Goal: Communication & Community: Answer question/provide support

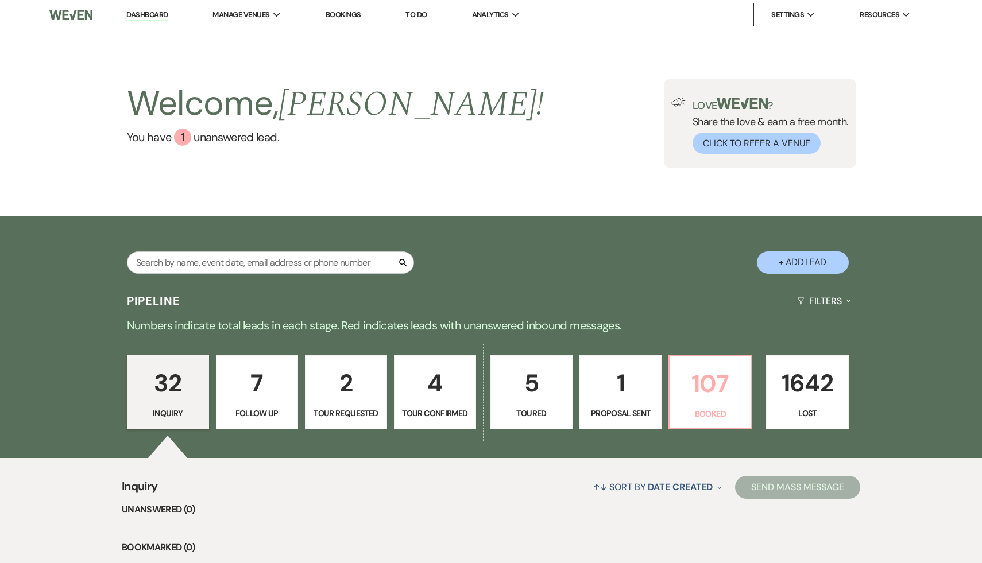
click at [711, 388] on p "107" at bounding box center [710, 384] width 67 height 38
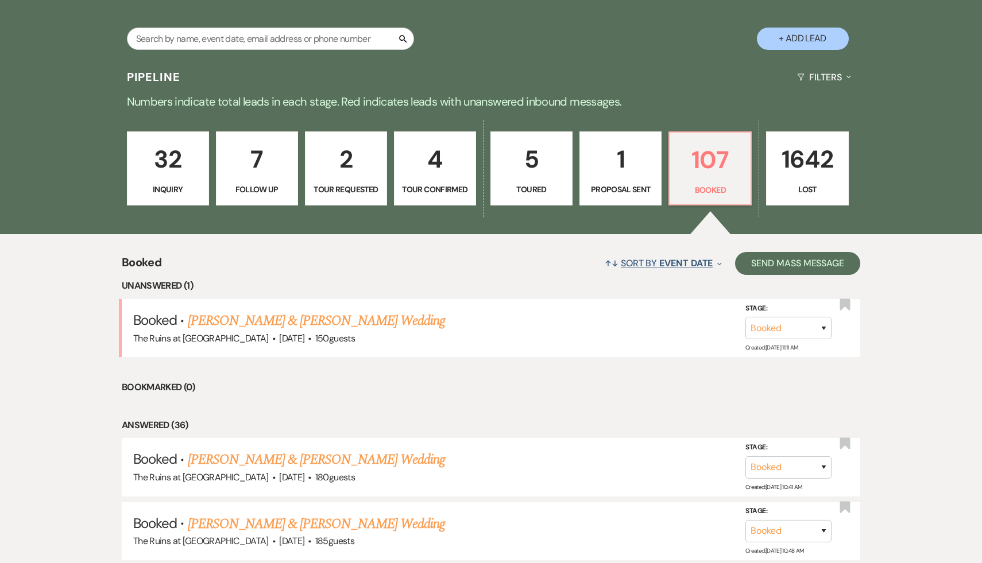
scroll to position [246, 0]
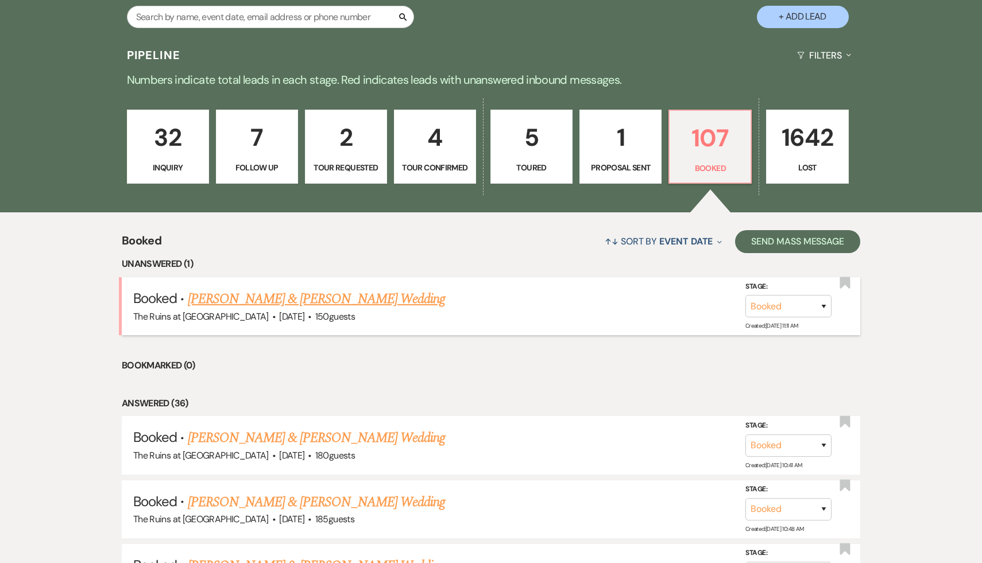
click at [337, 297] on link "[PERSON_NAME] & [PERSON_NAME] Wedding" at bounding box center [316, 299] width 257 height 21
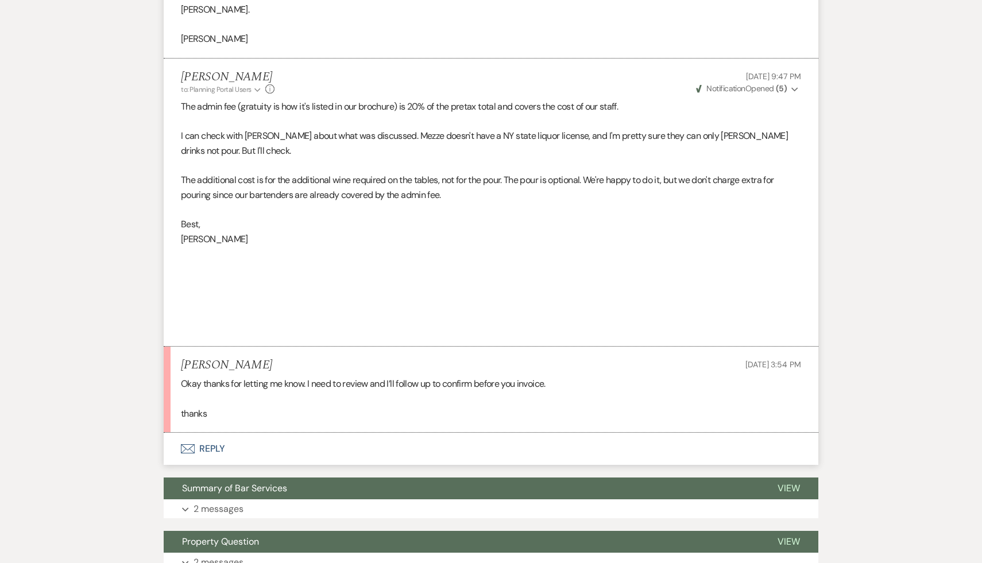
scroll to position [1240, 0]
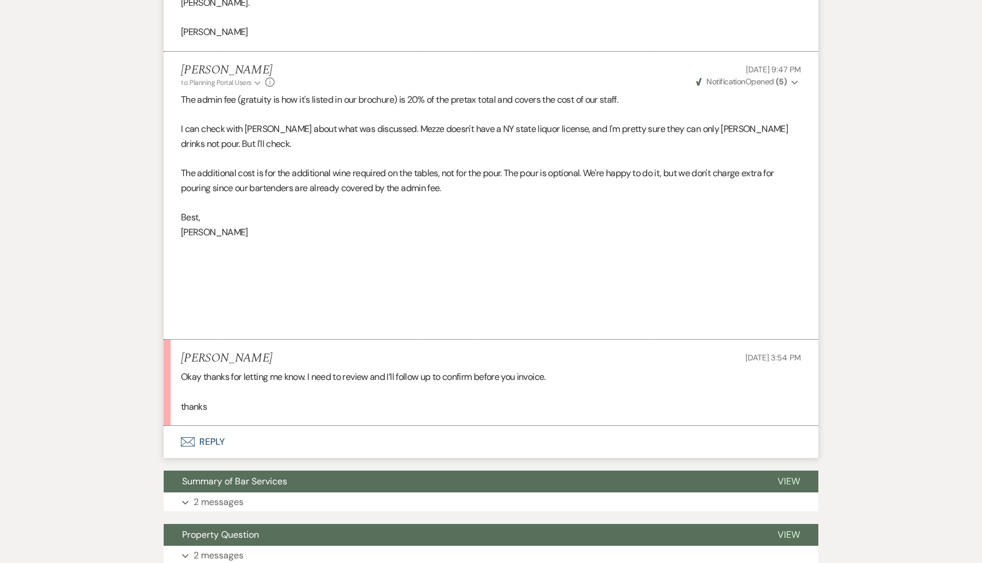
click at [206, 426] on button "Envelope Reply" at bounding box center [491, 442] width 655 height 32
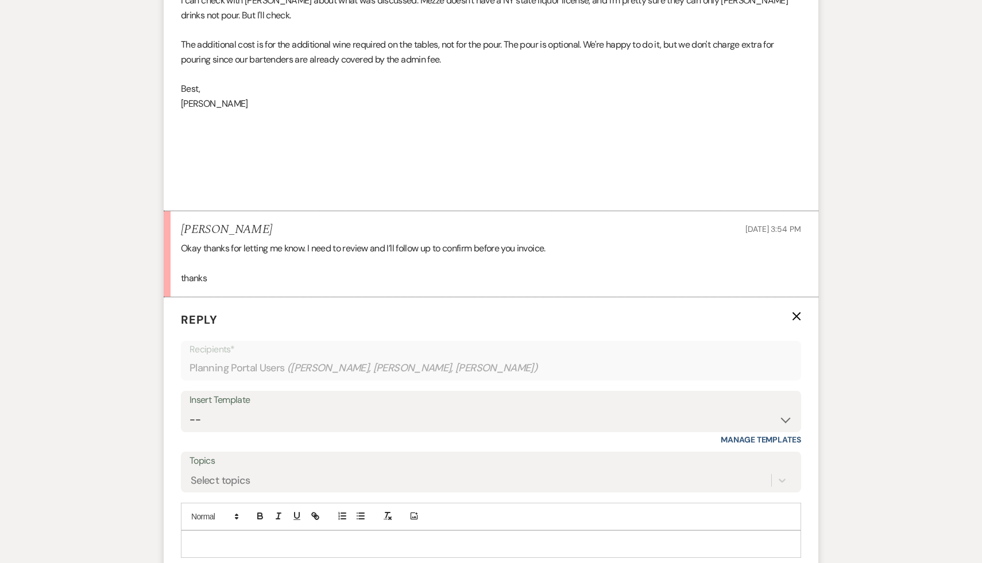
scroll to position [1489, 0]
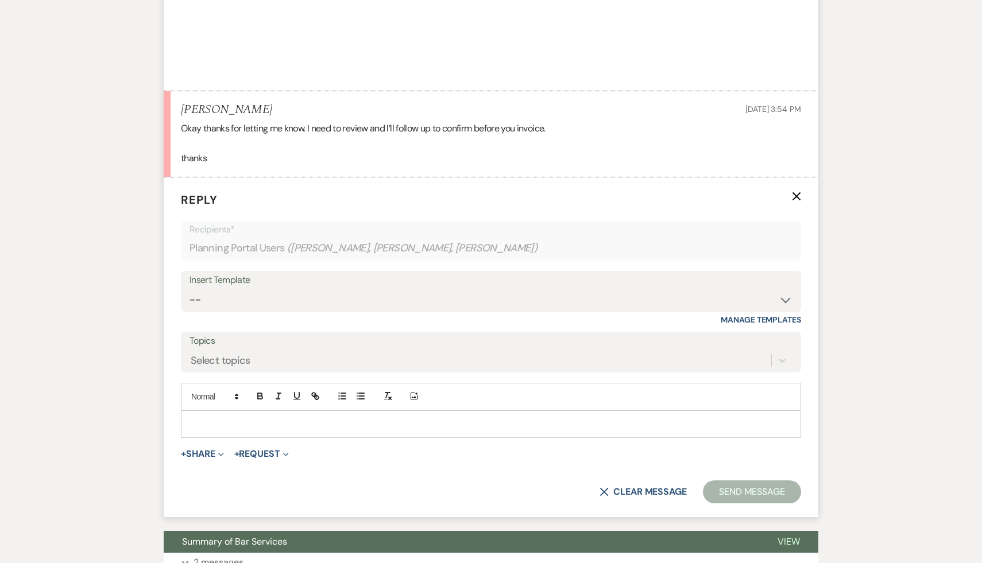
click at [255, 418] on p at bounding box center [491, 424] width 602 height 13
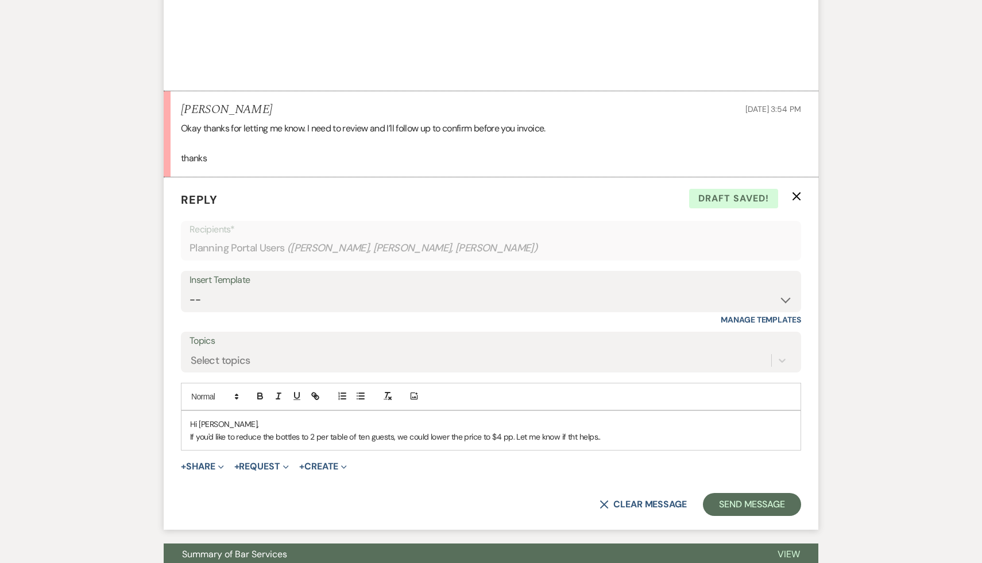
click at [574, 431] on p "If you'd like to reduce the bottles to 2 per table of ten guests, we could lowe…" at bounding box center [491, 437] width 602 height 13
click at [524, 493] on div "X Clear message Send Message" at bounding box center [491, 504] width 620 height 23
click at [614, 431] on p "If you'd like to reduce the bottles to 2 per table of ten guests, we could lowe…" at bounding box center [491, 437] width 602 height 13
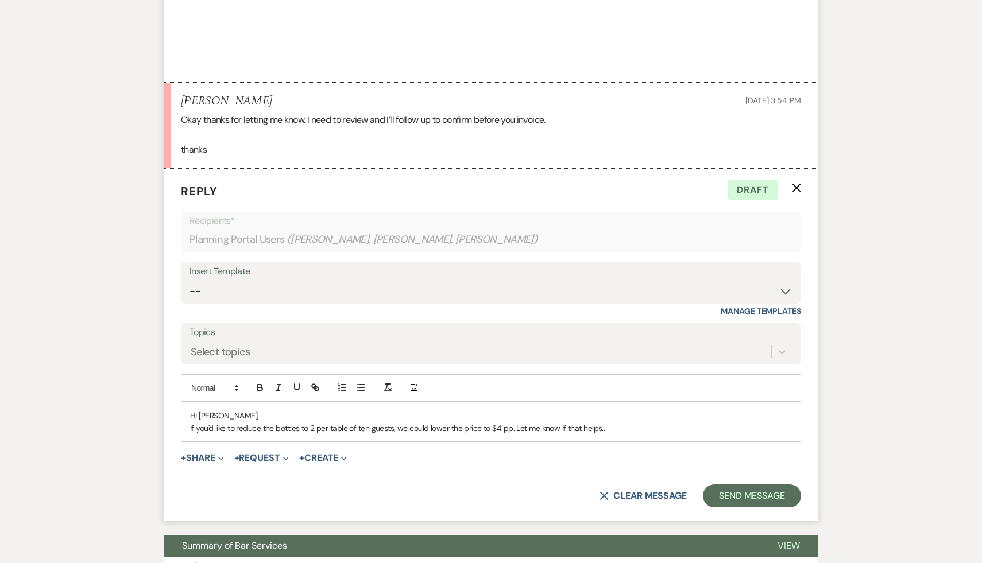
scroll to position [1500, 0]
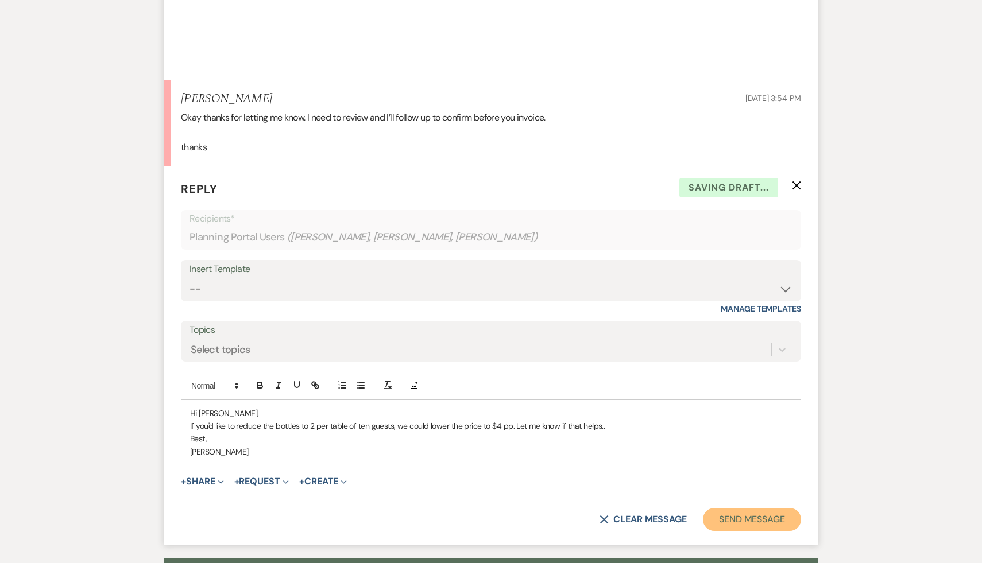
click at [772, 508] on button "Send Message" at bounding box center [752, 519] width 98 height 23
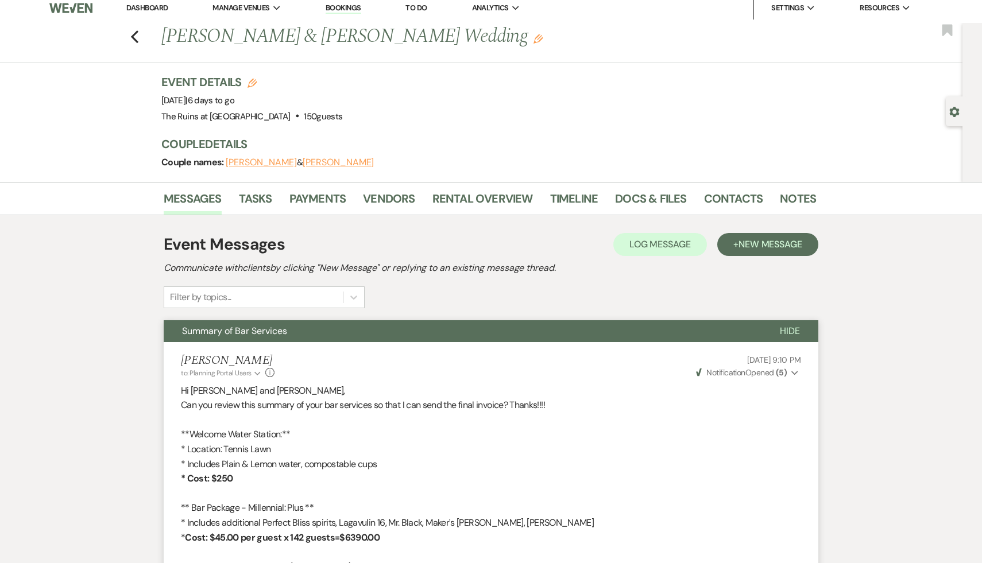
scroll to position [0, 0]
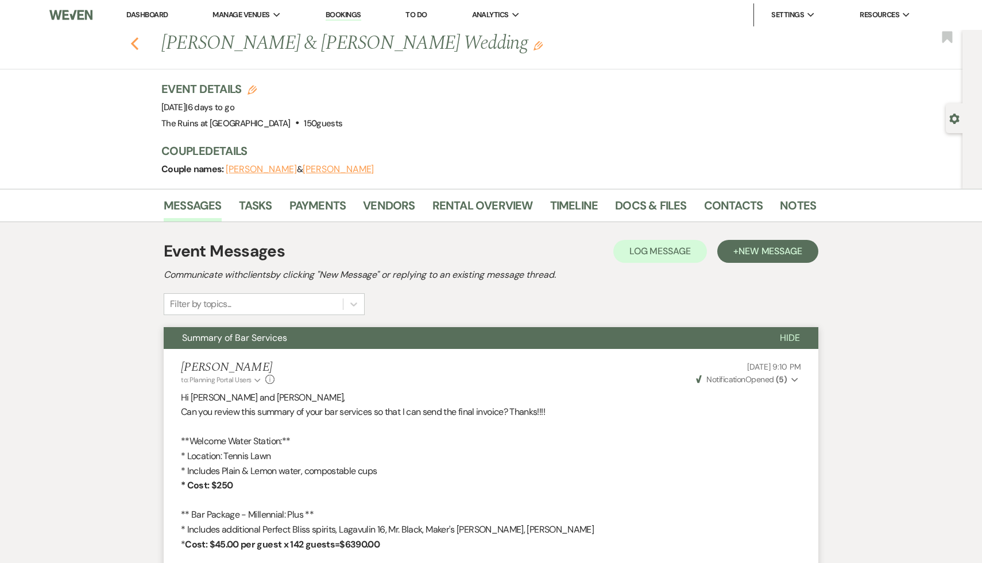
click at [134, 37] on icon "Previous" at bounding box center [134, 44] width 9 height 14
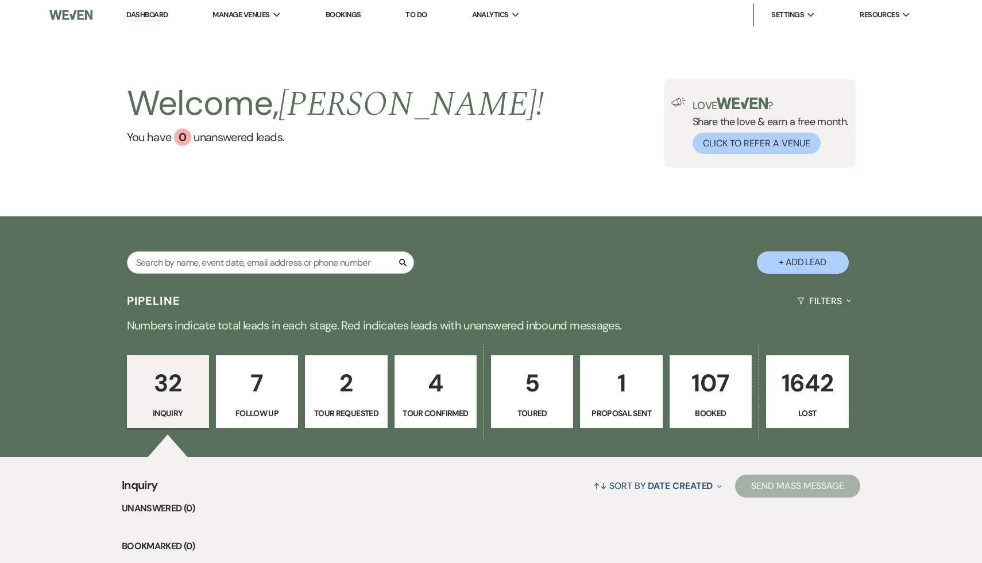
click at [712, 381] on p "107" at bounding box center [710, 383] width 67 height 38
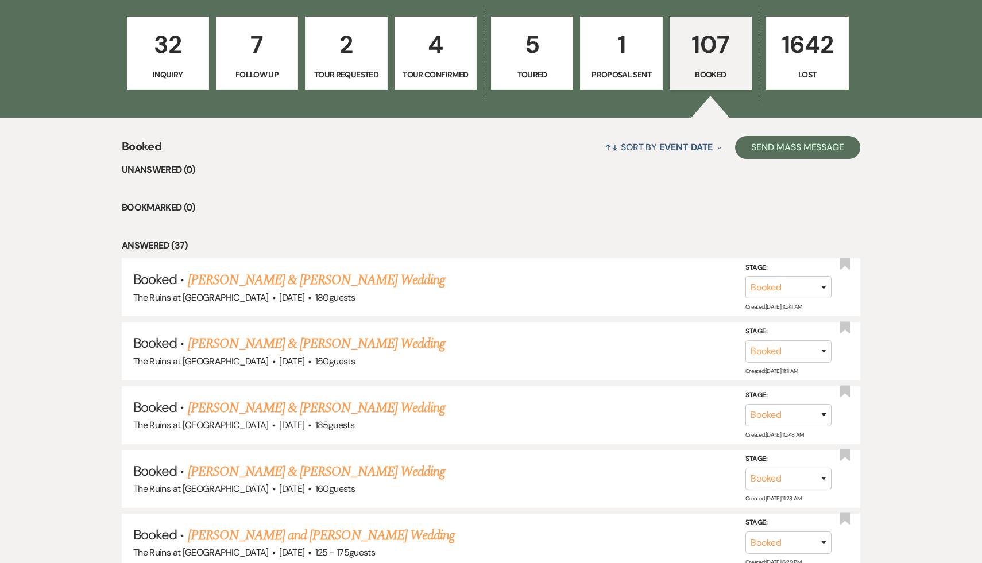
scroll to position [358, 0]
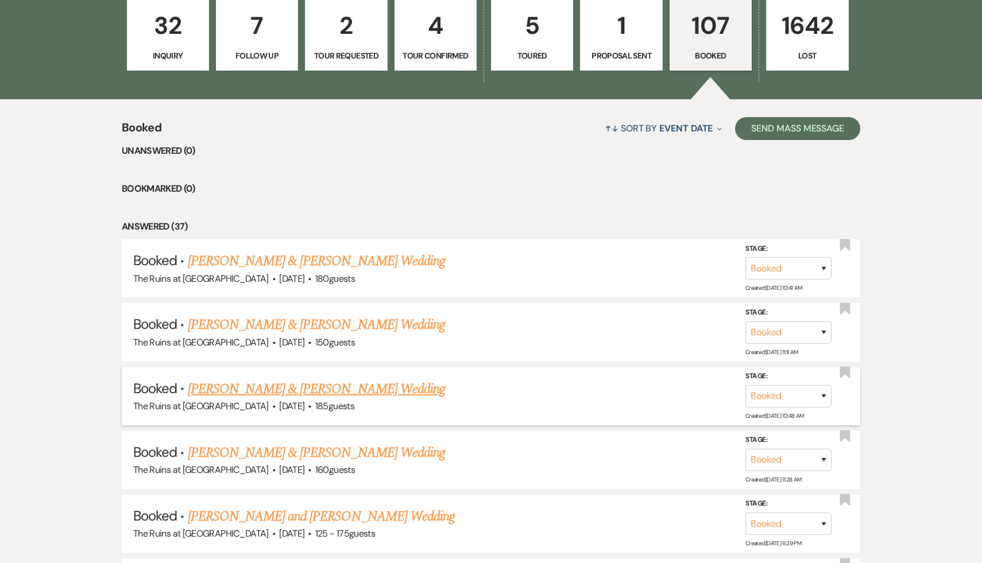
click at [347, 389] on link "[PERSON_NAME] & [PERSON_NAME] Wedding" at bounding box center [316, 389] width 257 height 21
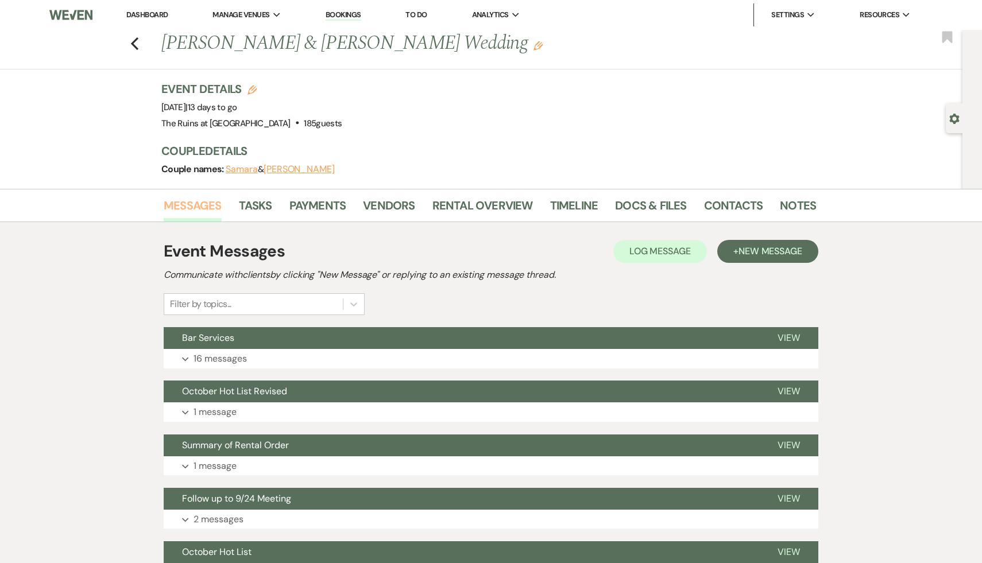
click at [199, 206] on link "Messages" at bounding box center [193, 208] width 58 height 25
click at [762, 253] on span "New Message" at bounding box center [771, 251] width 64 height 12
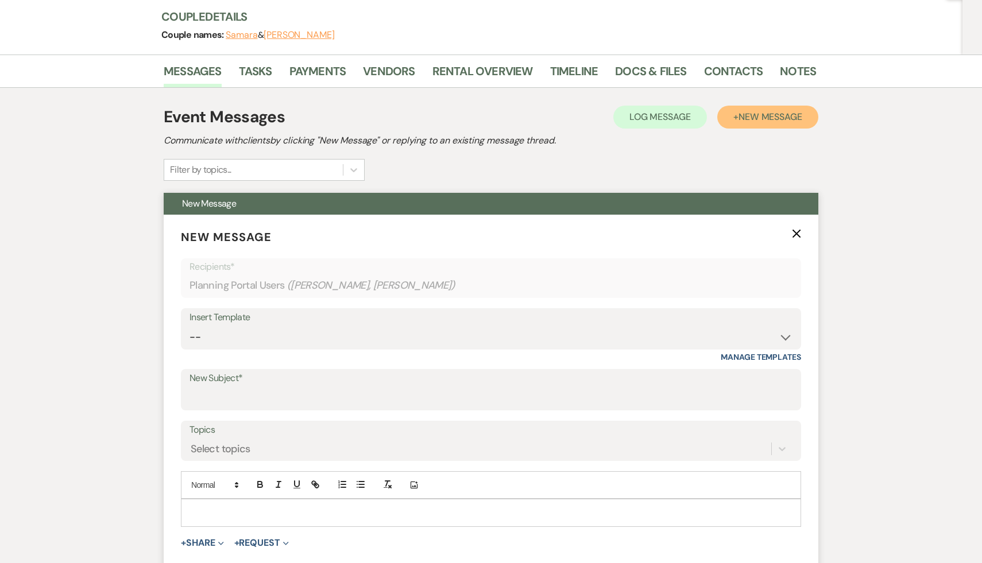
scroll to position [156, 0]
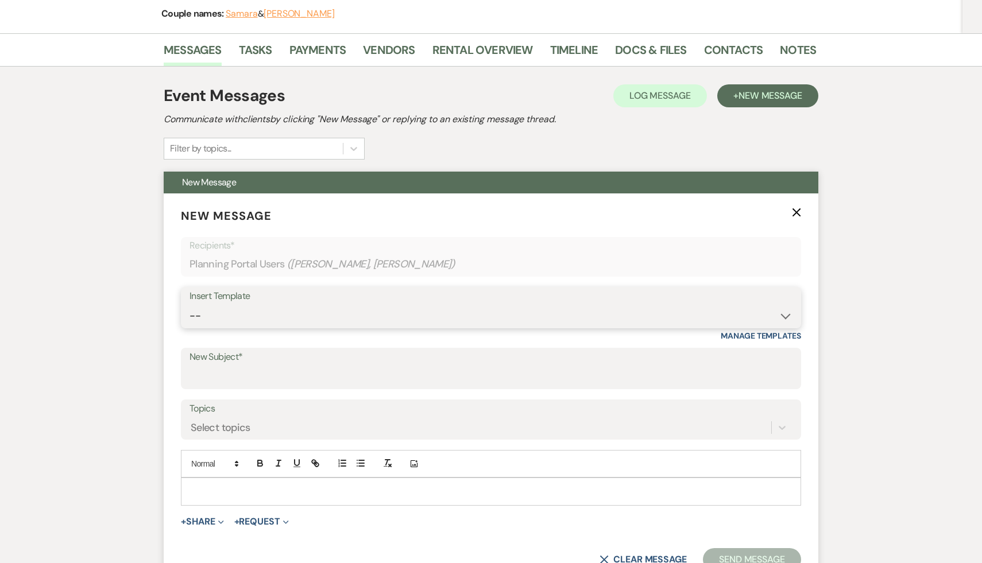
click at [783, 315] on select "-- Weven Planning Portal Introduction (Booked Events) Initial Inquiry Response …" at bounding box center [491, 316] width 603 height 22
click at [441, 492] on p at bounding box center [491, 491] width 602 height 13
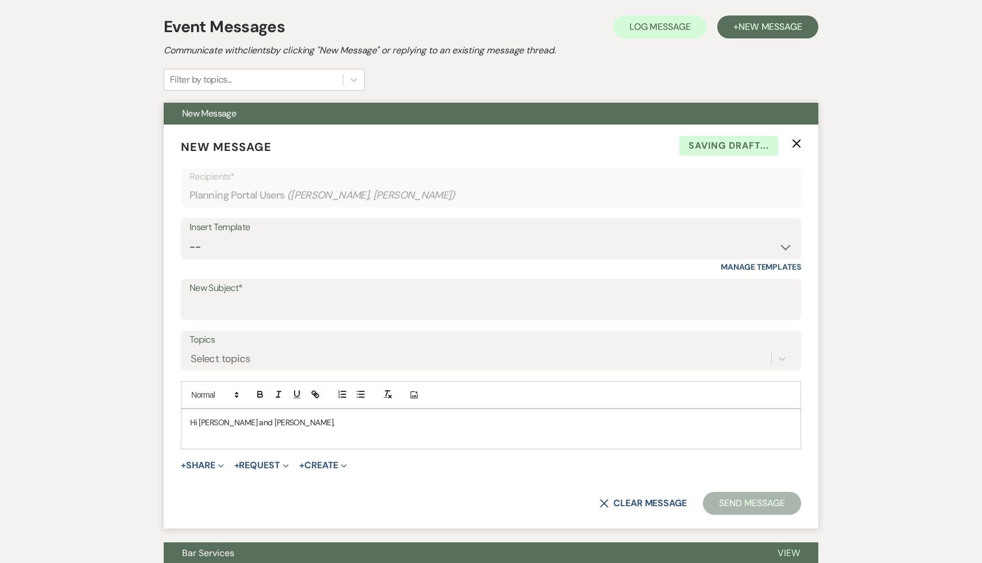
scroll to position [226, 0]
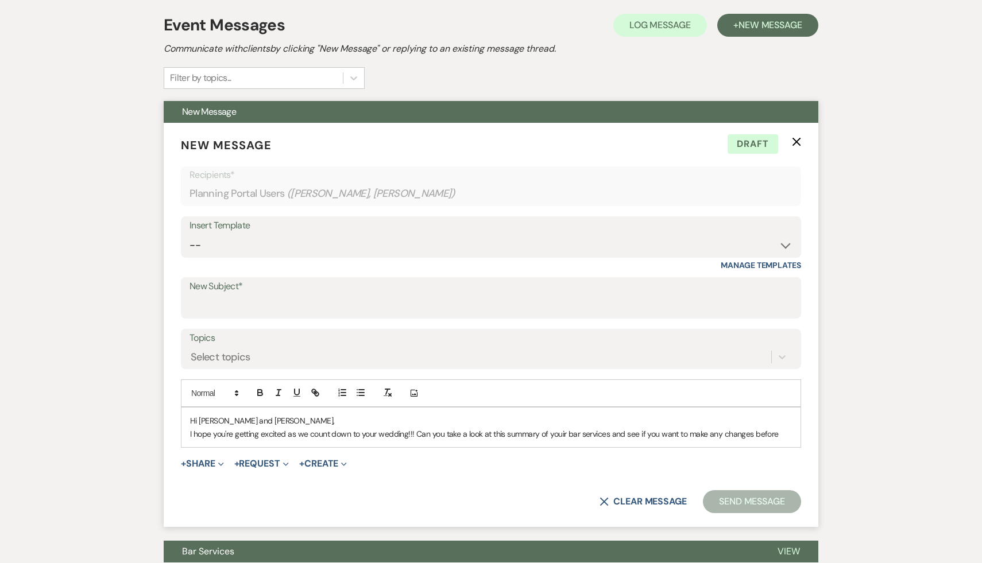
click at [563, 434] on p "I hope you're getting excited as we count down to your wedding!!! Can you take …" at bounding box center [491, 434] width 602 height 13
click at [782, 434] on p "I hope you're getting excited as we count down to your wedding!!! Can you take …" at bounding box center [491, 434] width 602 height 13
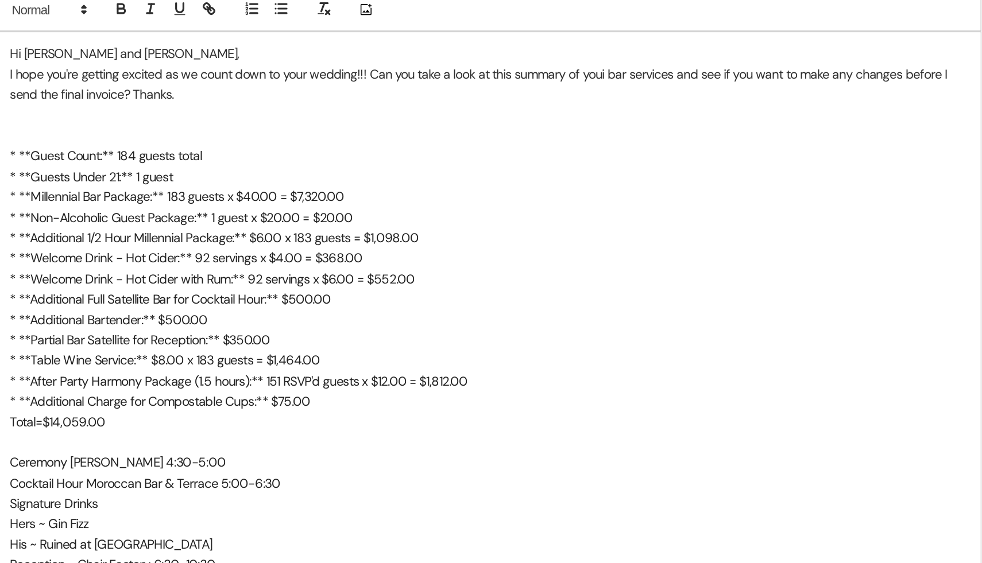
scroll to position [405, 0]
click at [267, 474] on p "Total=$14,059.00" at bounding box center [491, 474] width 602 height 13
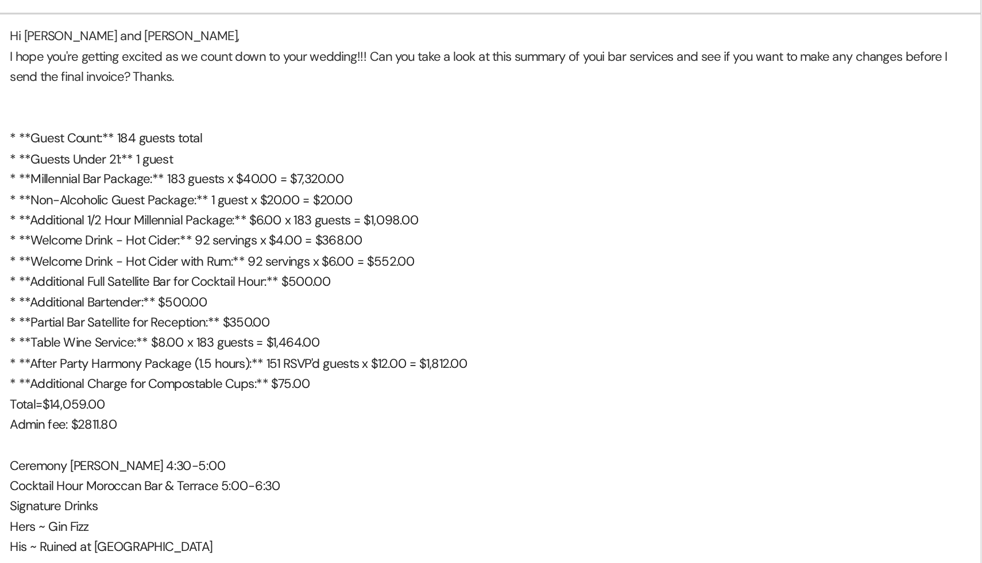
scroll to position [419, 0]
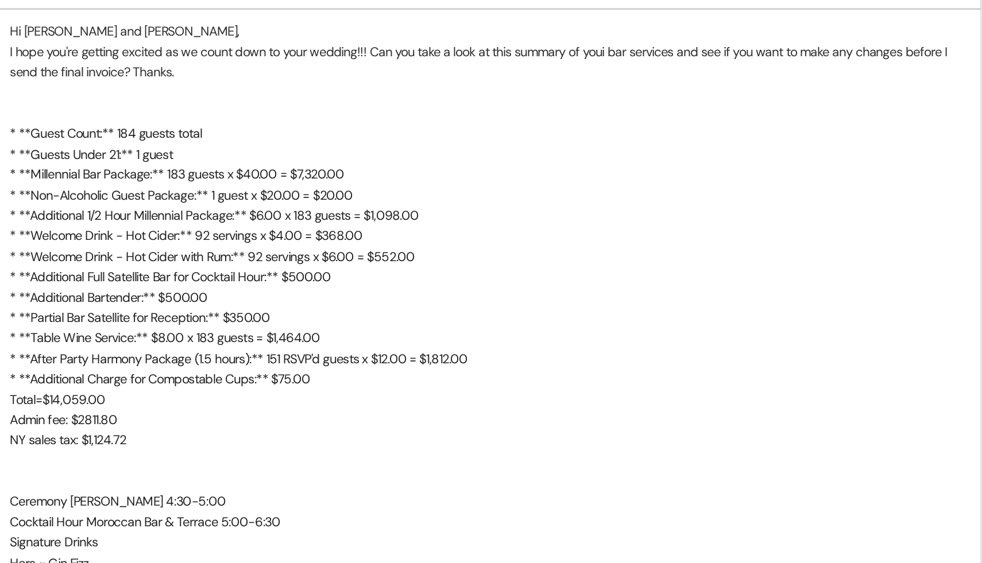
click at [189, 459] on div "Hi [PERSON_NAME] and [PERSON_NAME], I hope you're getting excited as we count d…" at bounding box center [490, 421] width 619 height 412
click at [277, 486] on p "NY sales tax: $1,124.72" at bounding box center [491, 486] width 602 height 13
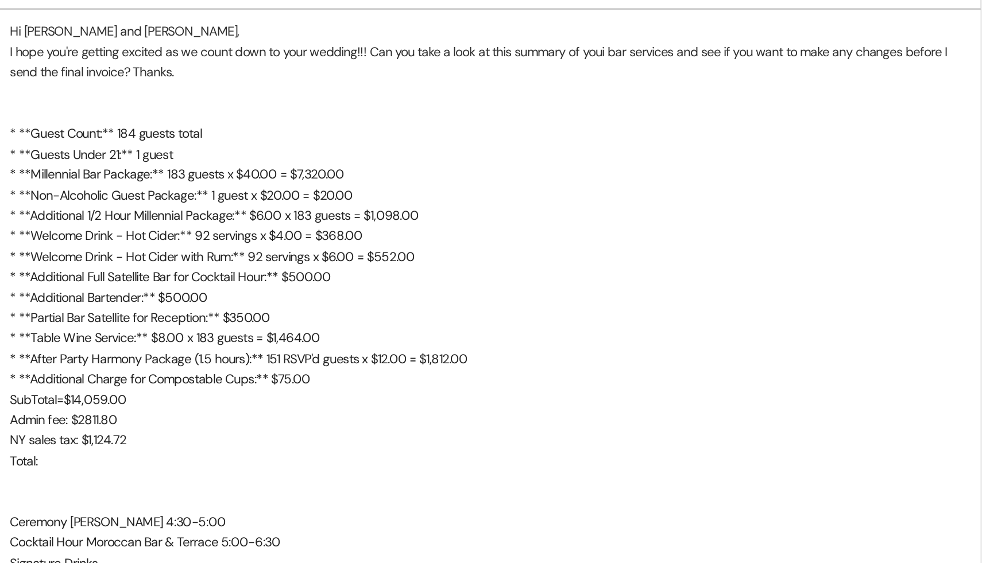
click at [227, 471] on span "Admin fee: $2811.80" at bounding box center [223, 473] width 67 height 10
click at [233, 485] on span "NY sales tax: $1,124.72" at bounding box center [226, 486] width 73 height 10
click at [269, 484] on p "NY sales tax: $1,124.72" at bounding box center [491, 486] width 602 height 13
click at [217, 497] on p "Total:" at bounding box center [491, 499] width 602 height 13
click at [221, 498] on span "Total: $17,995.52" at bounding box center [230, 499] width 81 height 10
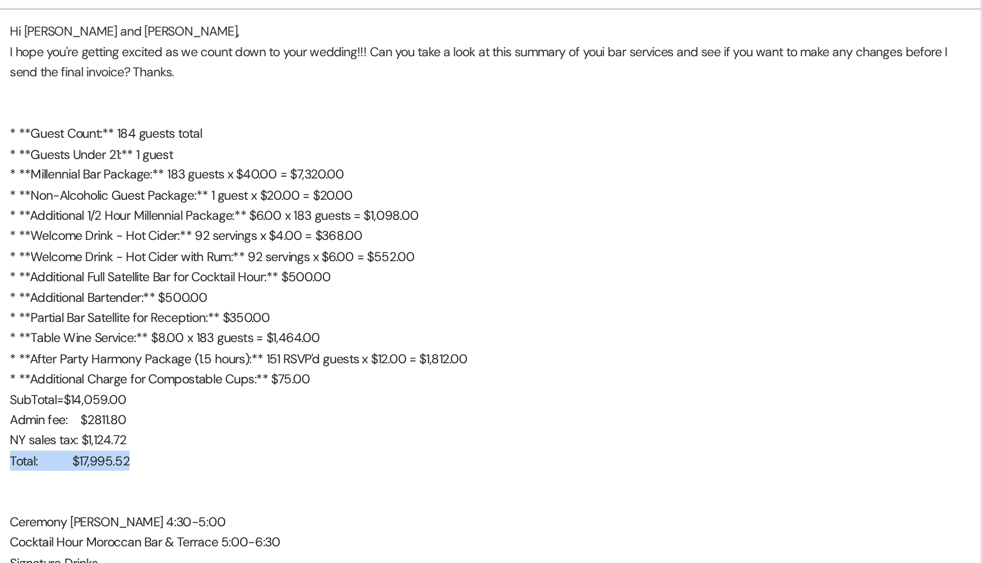
drag, startPoint x: 281, startPoint y: 499, endPoint x: 184, endPoint y: 498, distance: 97.1
click at [184, 498] on div "Hi [PERSON_NAME] and [PERSON_NAME], I hope you're getting excited as we count d…" at bounding box center [490, 428] width 619 height 426
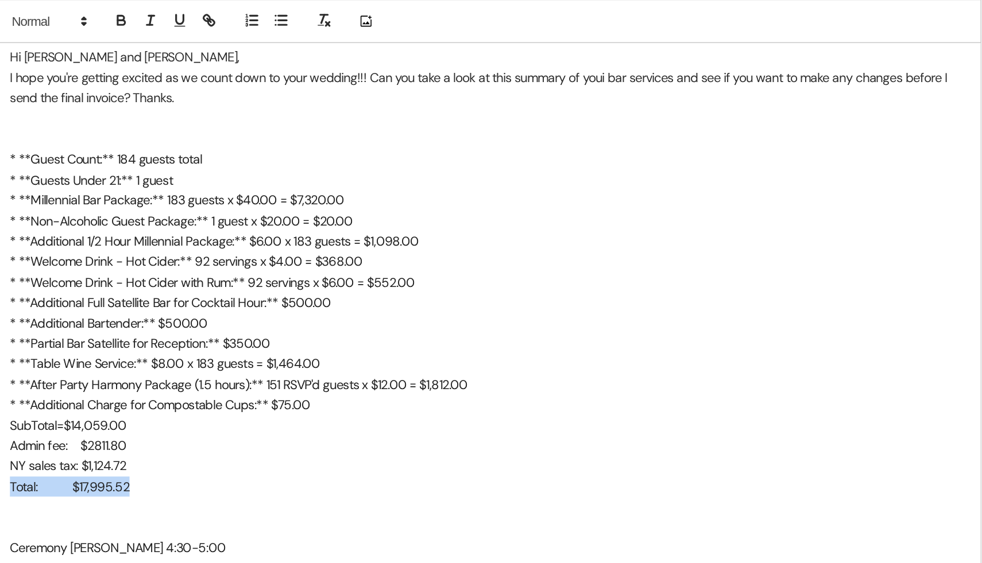
scroll to position [565, 0]
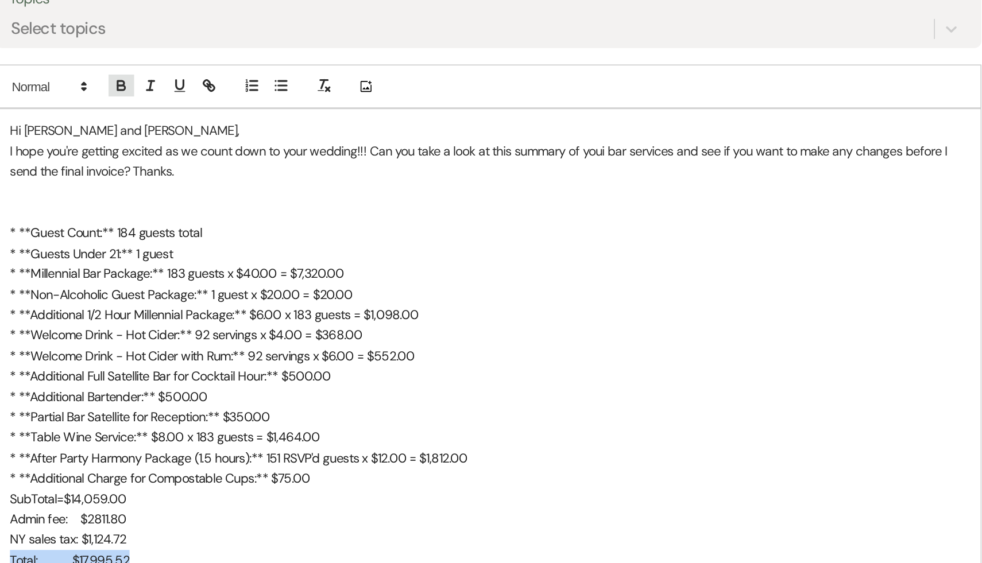
click at [258, 54] on icon "button" at bounding box center [260, 55] width 5 height 3
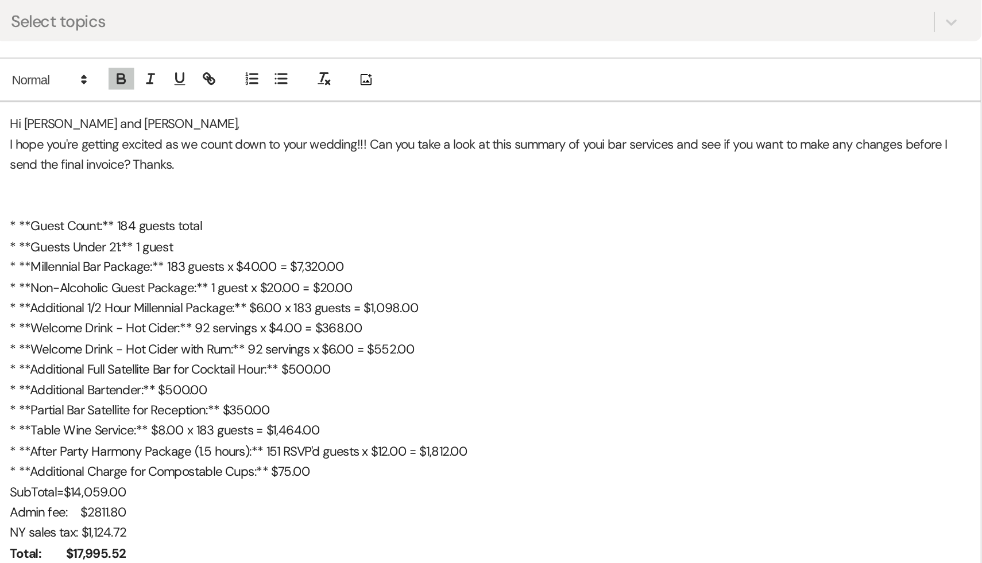
click at [348, 154] on p "* **Guests Under 21:** 1 guest" at bounding box center [491, 159] width 602 height 13
click at [414, 94] on p "I hope you're getting excited as we count down to your wedding!!! Can you take …" at bounding box center [491, 102] width 602 height 26
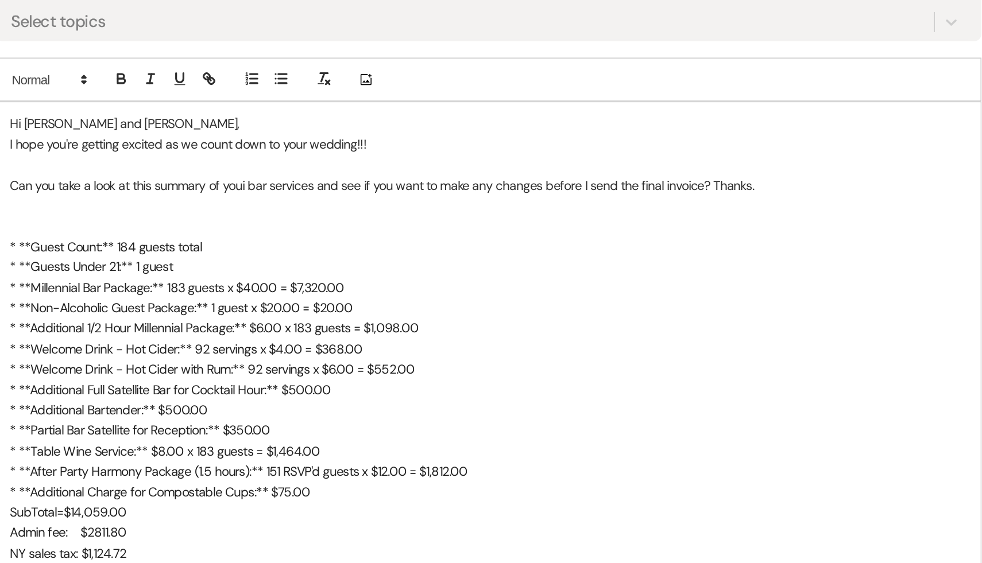
click at [449, 98] on p "I hope you're getting excited as we count down to your wedding!!!" at bounding box center [491, 95] width 602 height 13
click at [339, 122] on p "Can you take a look at this summary of youi bar services and see if you want to…" at bounding box center [491, 121] width 602 height 13
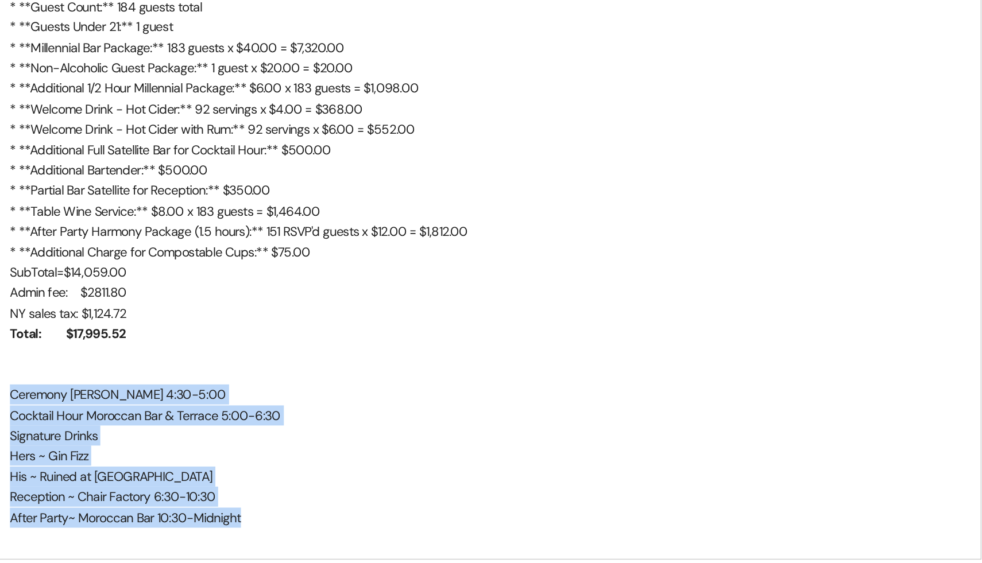
drag, startPoint x: 342, startPoint y: 483, endPoint x: 186, endPoint y: 402, distance: 176.0
click at [186, 402] on div "Hi [PERSON_NAME] and [PERSON_NAME], I hope you're getting excited as we count d…" at bounding box center [490, 288] width 619 height 438
copy div "Ceremony Rose Dwelling 4:30-5:00 Cocktail Hour Moroccan Bar & Terrace 5:00-6:30…"
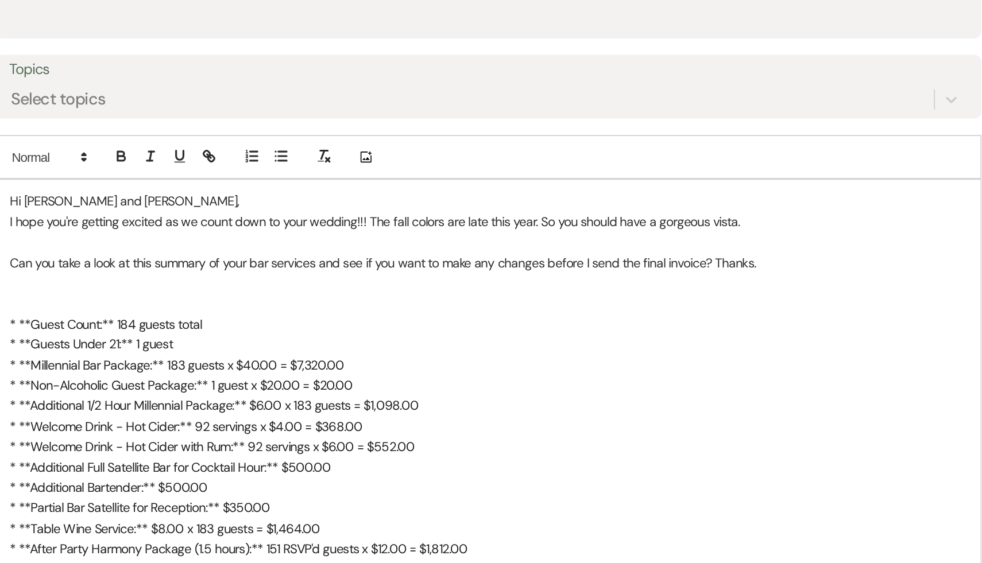
scroll to position [507, 0]
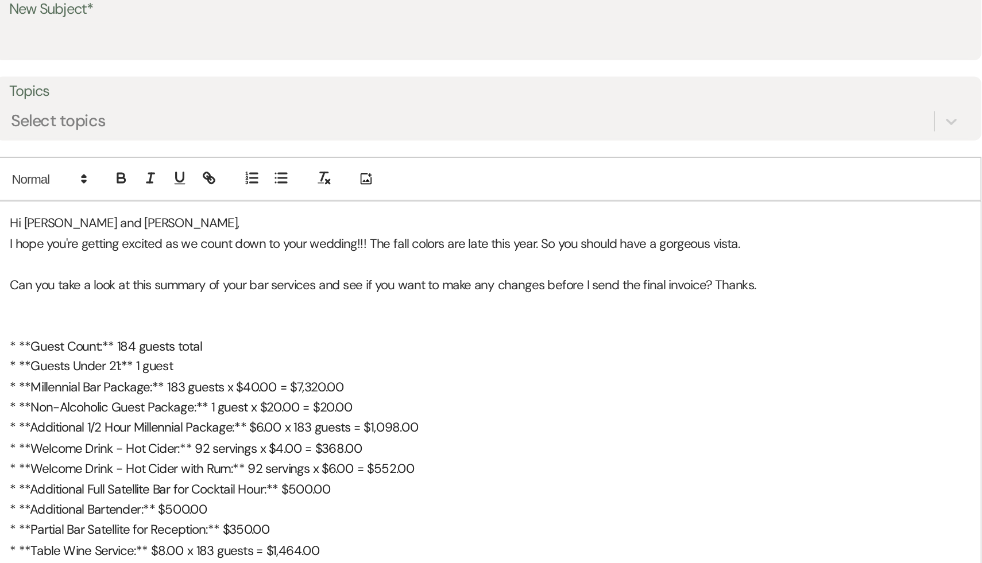
click at [193, 199] on p at bounding box center [491, 204] width 602 height 13
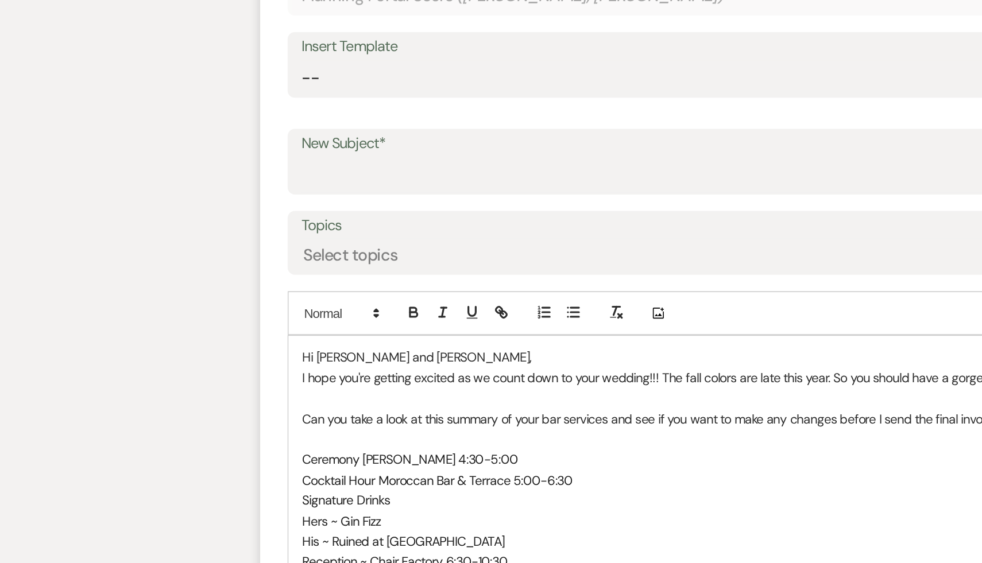
scroll to position [330, 0]
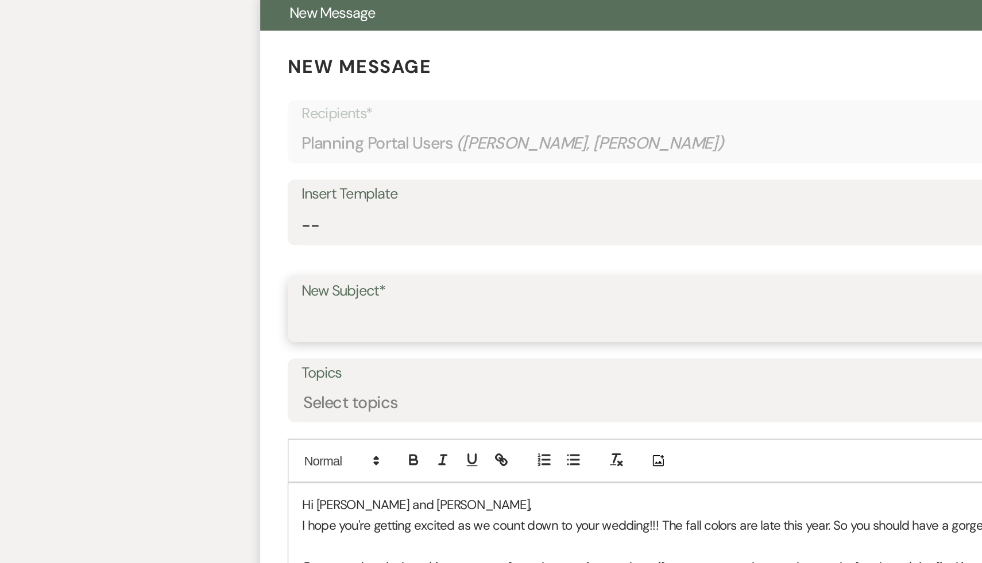
click at [235, 203] on input "New Subject*" at bounding box center [491, 203] width 603 height 22
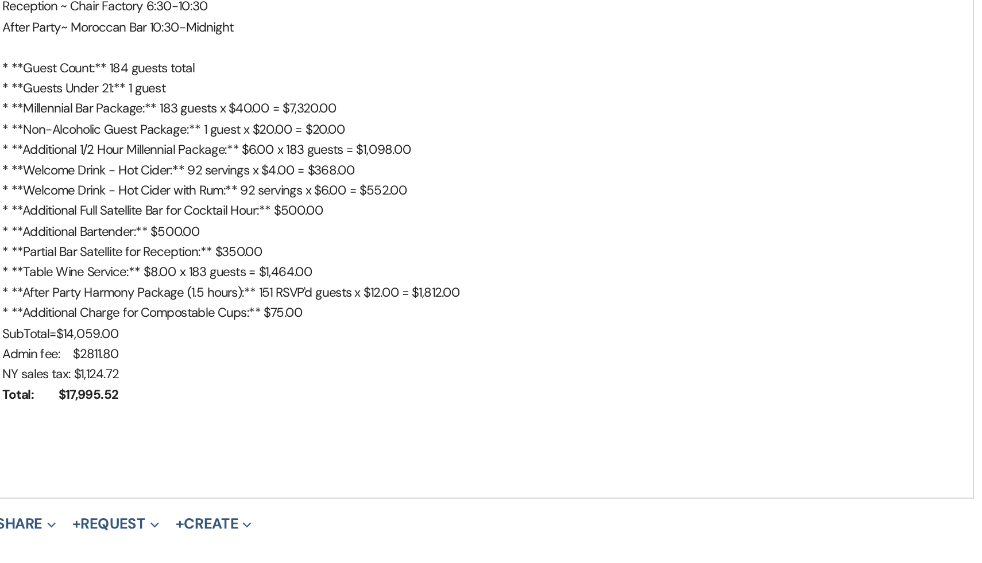
scroll to position [603, 0]
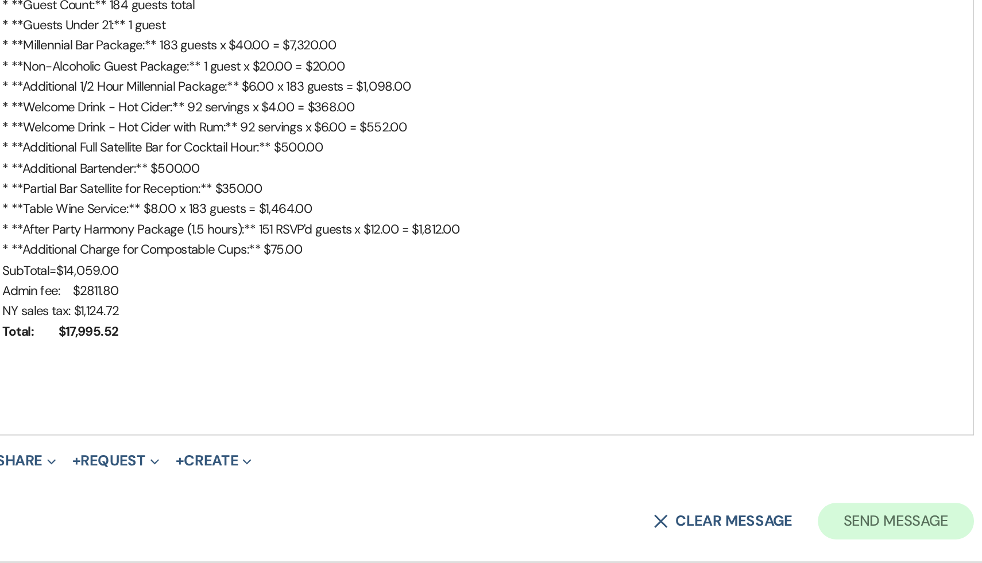
type input "Bar Service Summary"
click at [736, 536] on button "Send Message" at bounding box center [752, 537] width 98 height 23
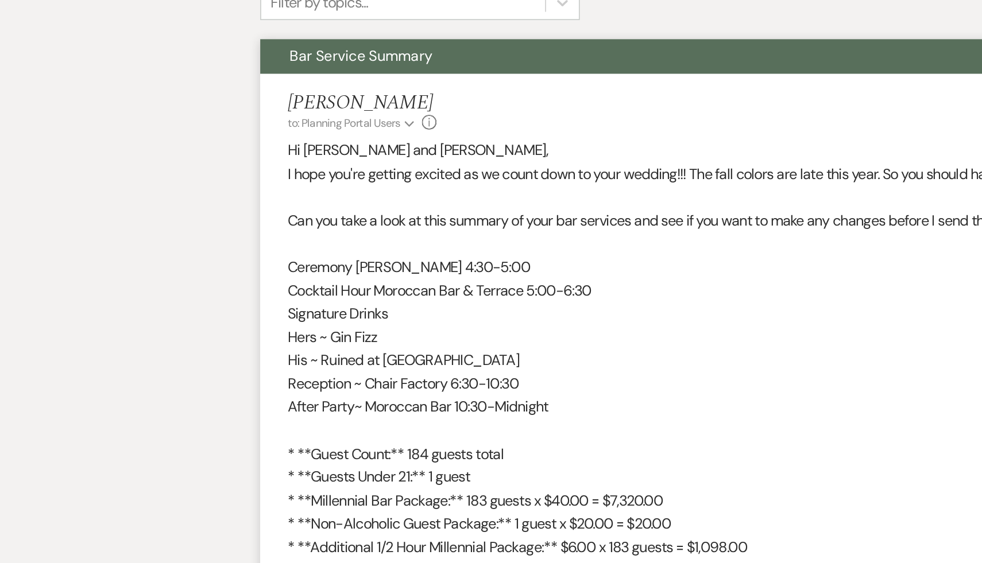
scroll to position [131, 0]
